Goal: Information Seeking & Learning: Check status

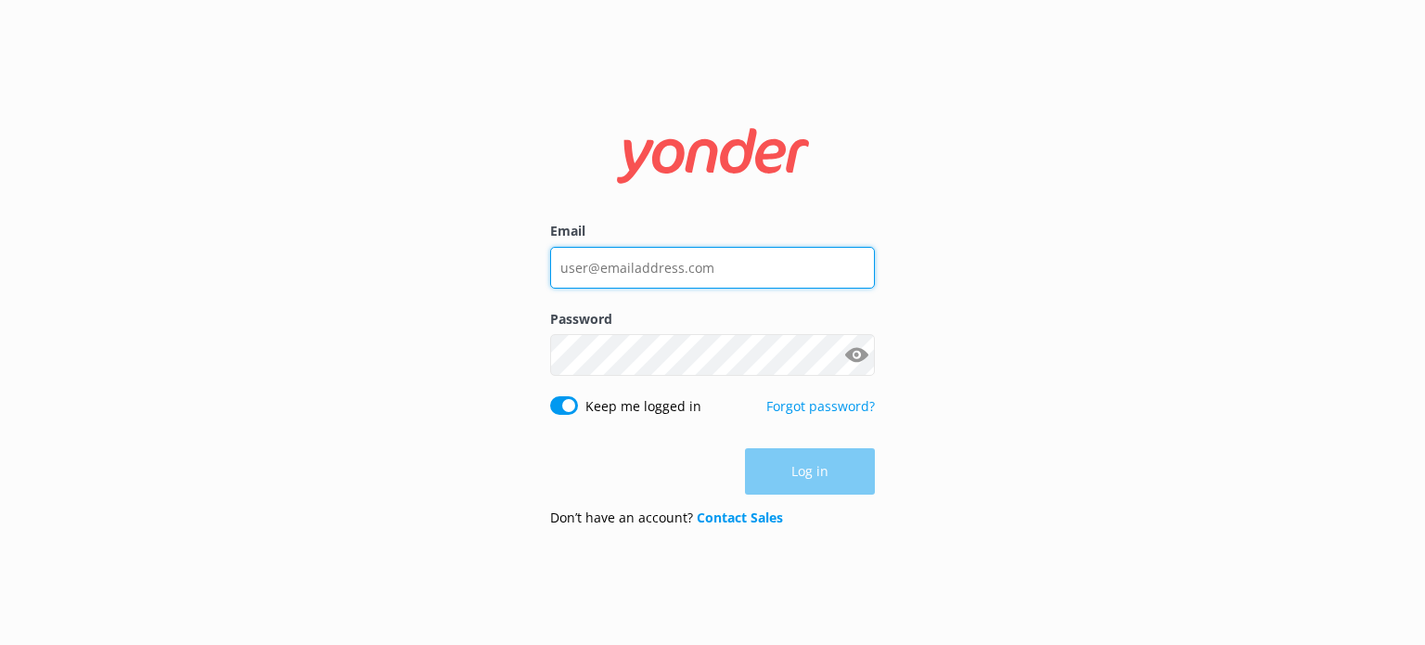
type input "[EMAIL_ADDRESS][DOMAIN_NAME]"
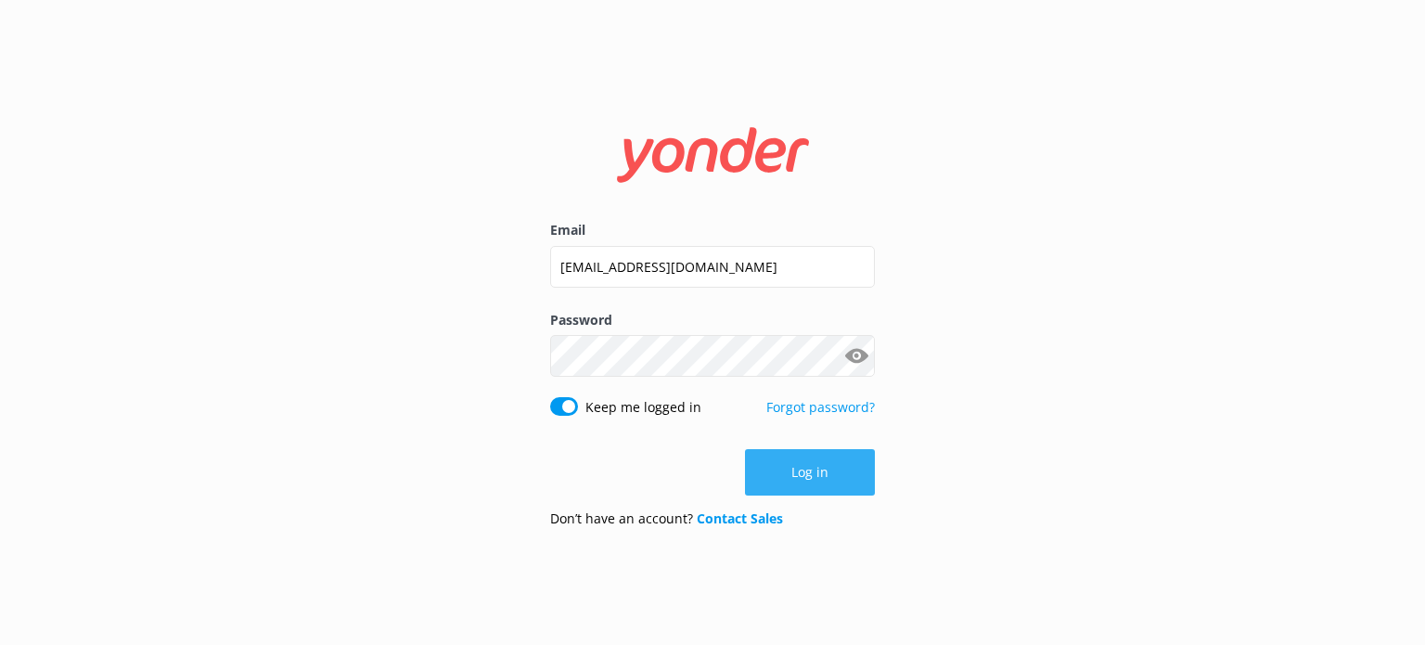
click at [835, 492] on button "Log in" at bounding box center [810, 472] width 130 height 46
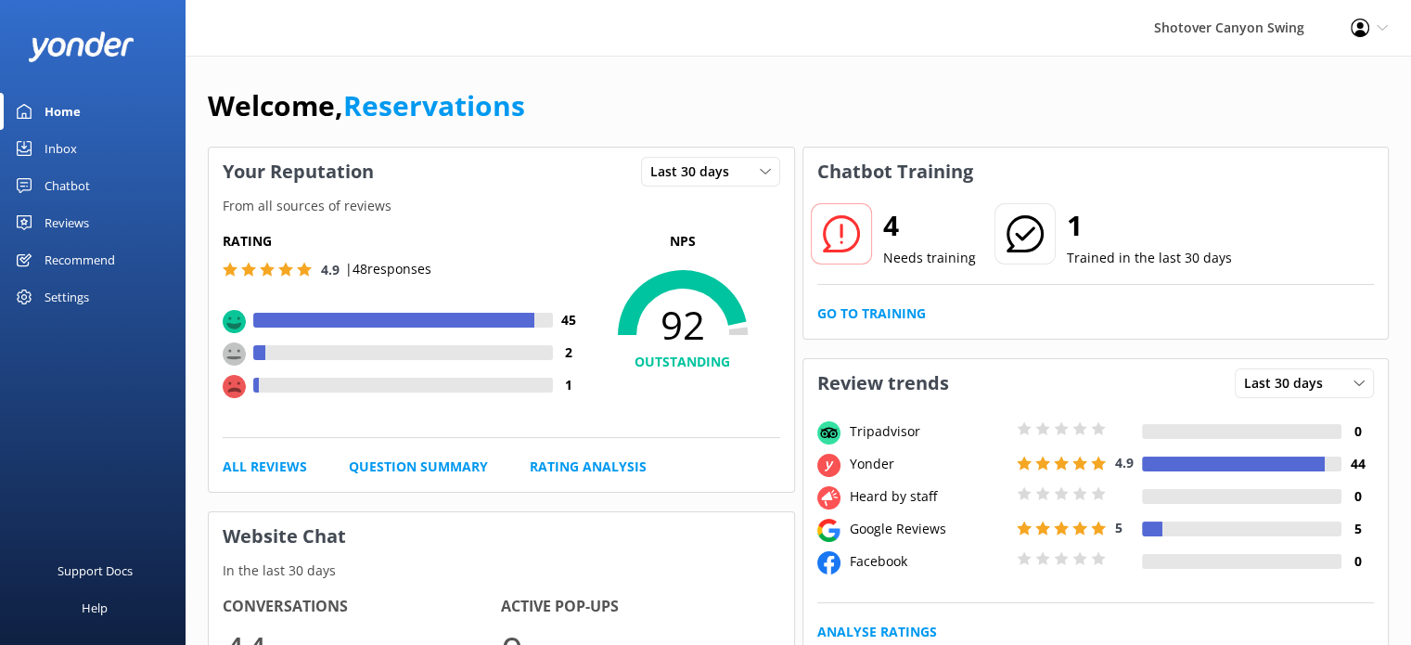
click at [83, 229] on div "Reviews" at bounding box center [67, 222] width 45 height 37
